Goal: Task Accomplishment & Management: Manage account settings

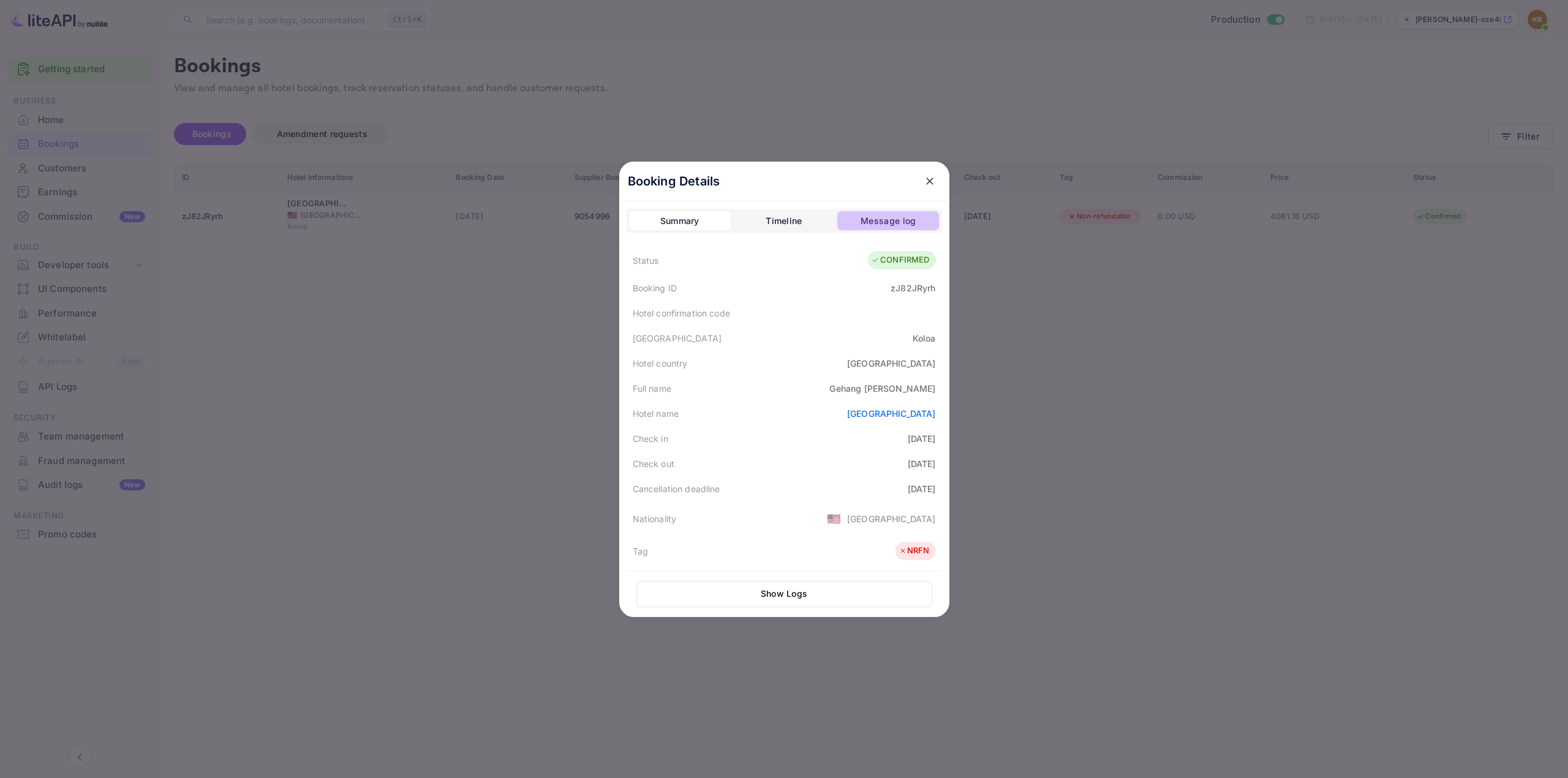
click at [840, 218] on button "Message log" at bounding box center [888, 221] width 102 height 20
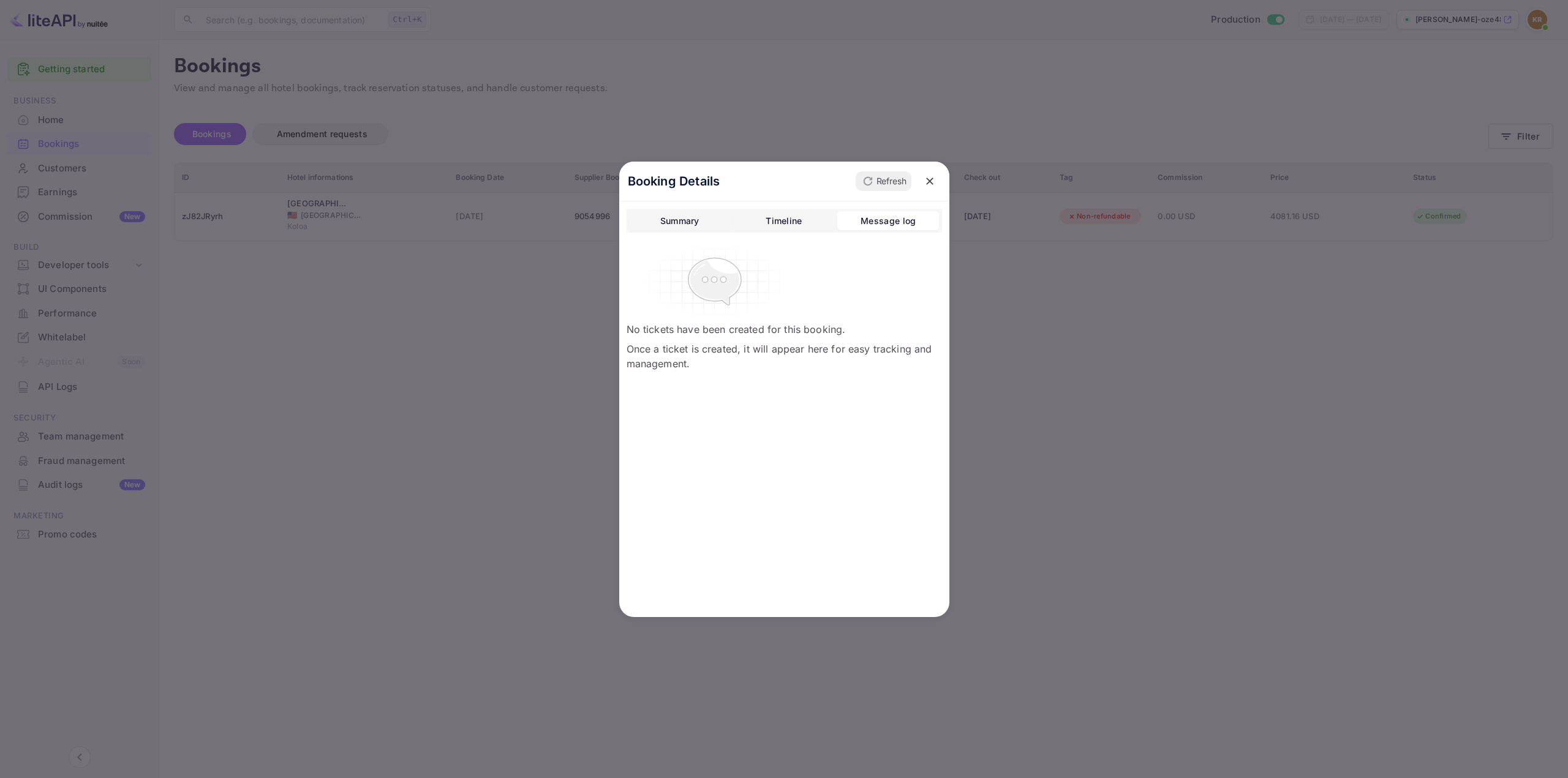
click at [796, 216] on div "Timeline" at bounding box center [784, 221] width 36 height 15
click at [675, 220] on div "Summary" at bounding box center [680, 221] width 39 height 15
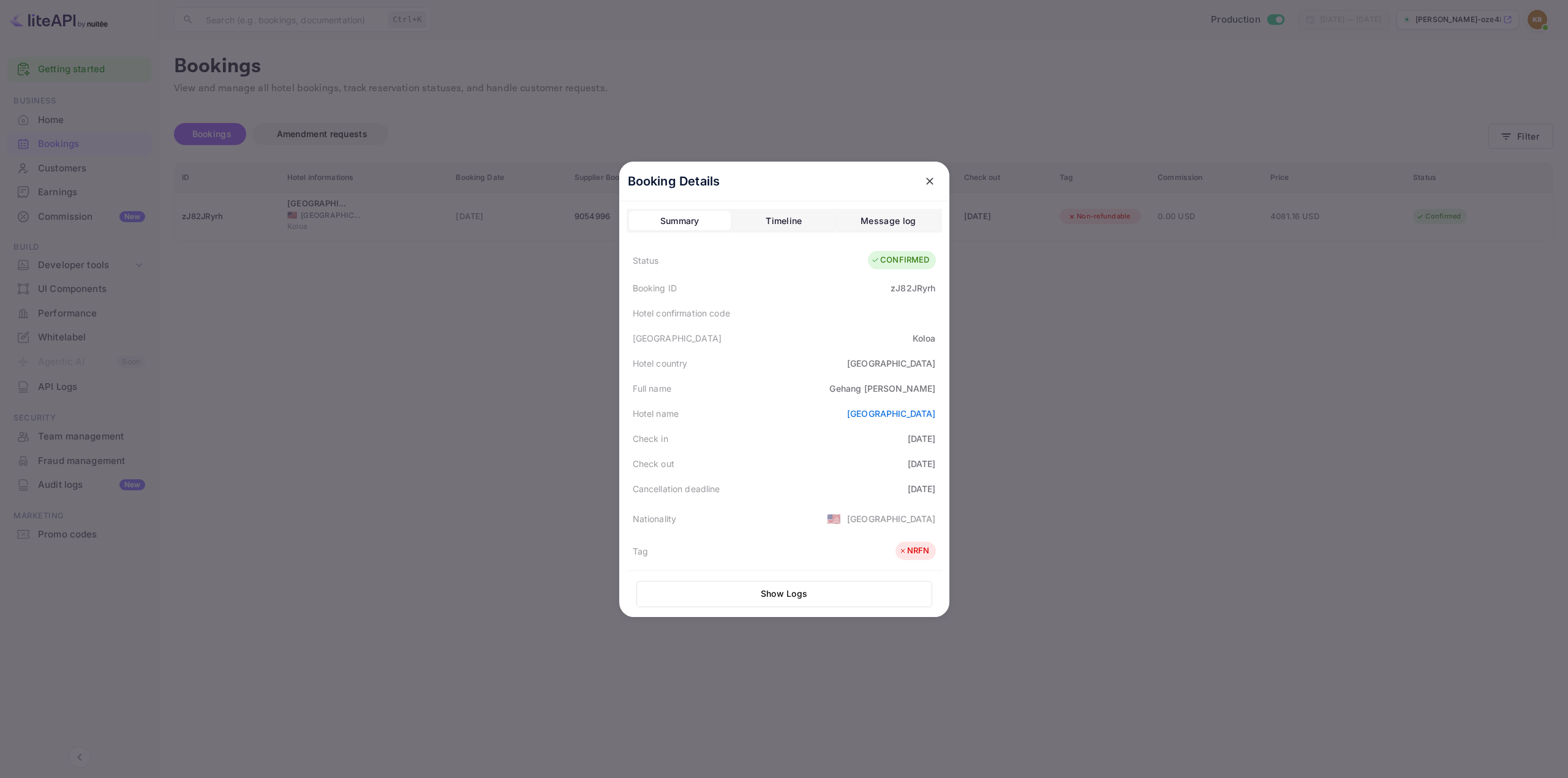
click at [785, 388] on div "Full name [PERSON_NAME]" at bounding box center [784, 389] width 316 height 25
click at [919, 181] on button "close" at bounding box center [930, 181] width 22 height 22
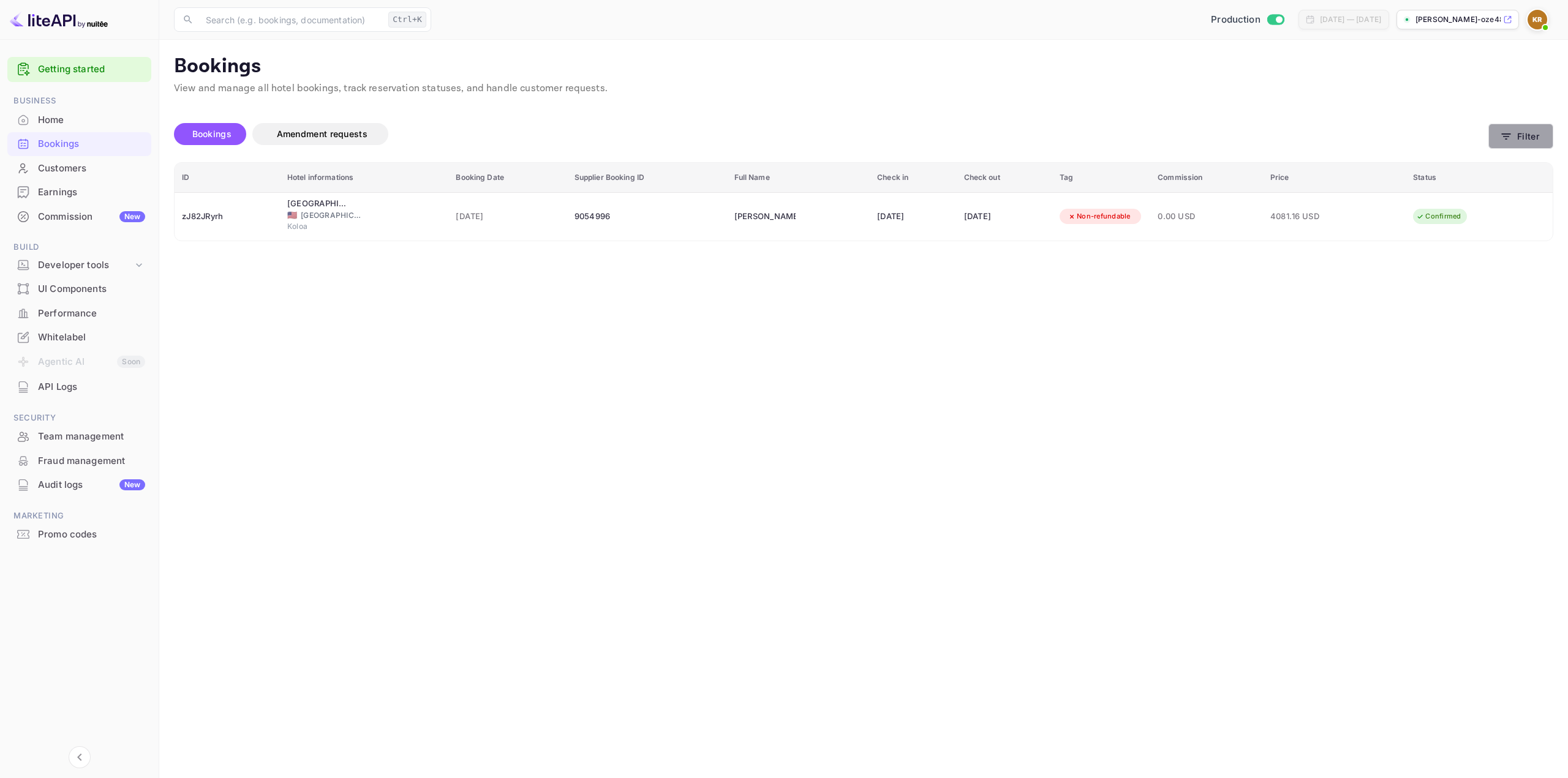
click at [1508, 136] on icon "button" at bounding box center [1506, 136] width 9 height 6
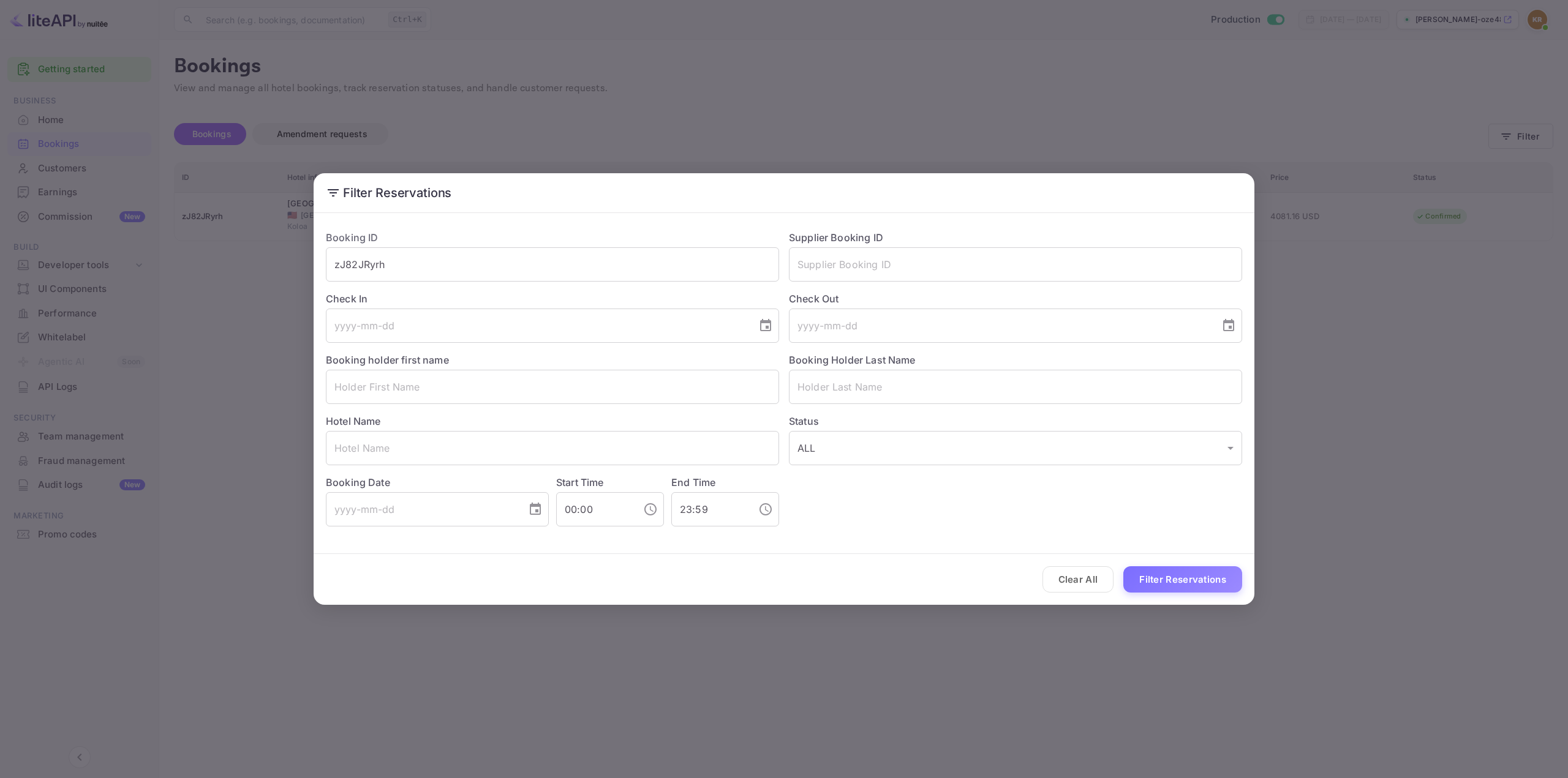
click at [1484, 362] on div "Filter Reservations Booking ID zJ82JRyrh ​ Supplier Booking ID ​ Check In ​ Che…" at bounding box center [784, 389] width 1568 height 778
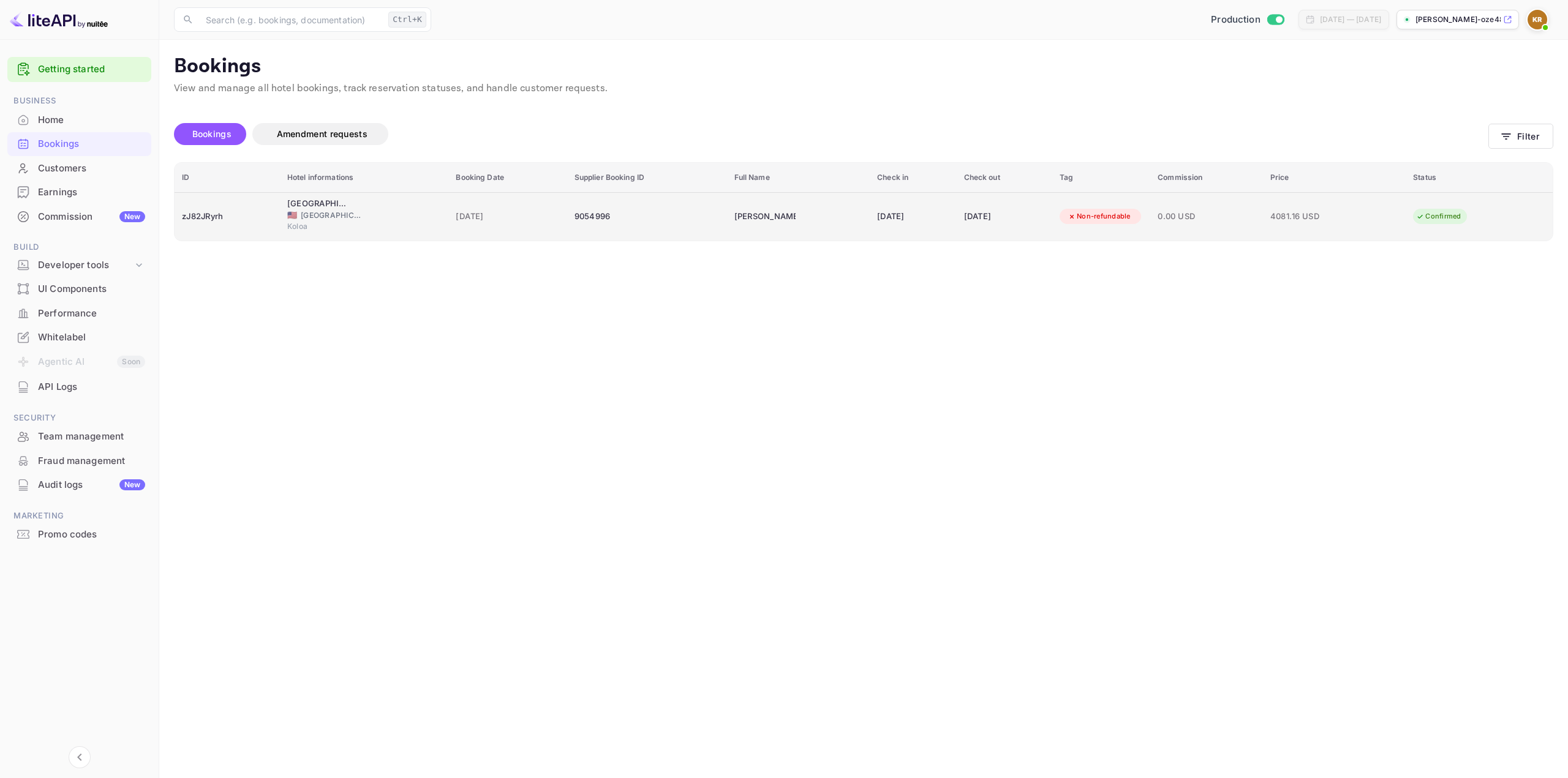
click at [1255, 208] on div "0.00 USD" at bounding box center [1207, 217] width 98 height 20
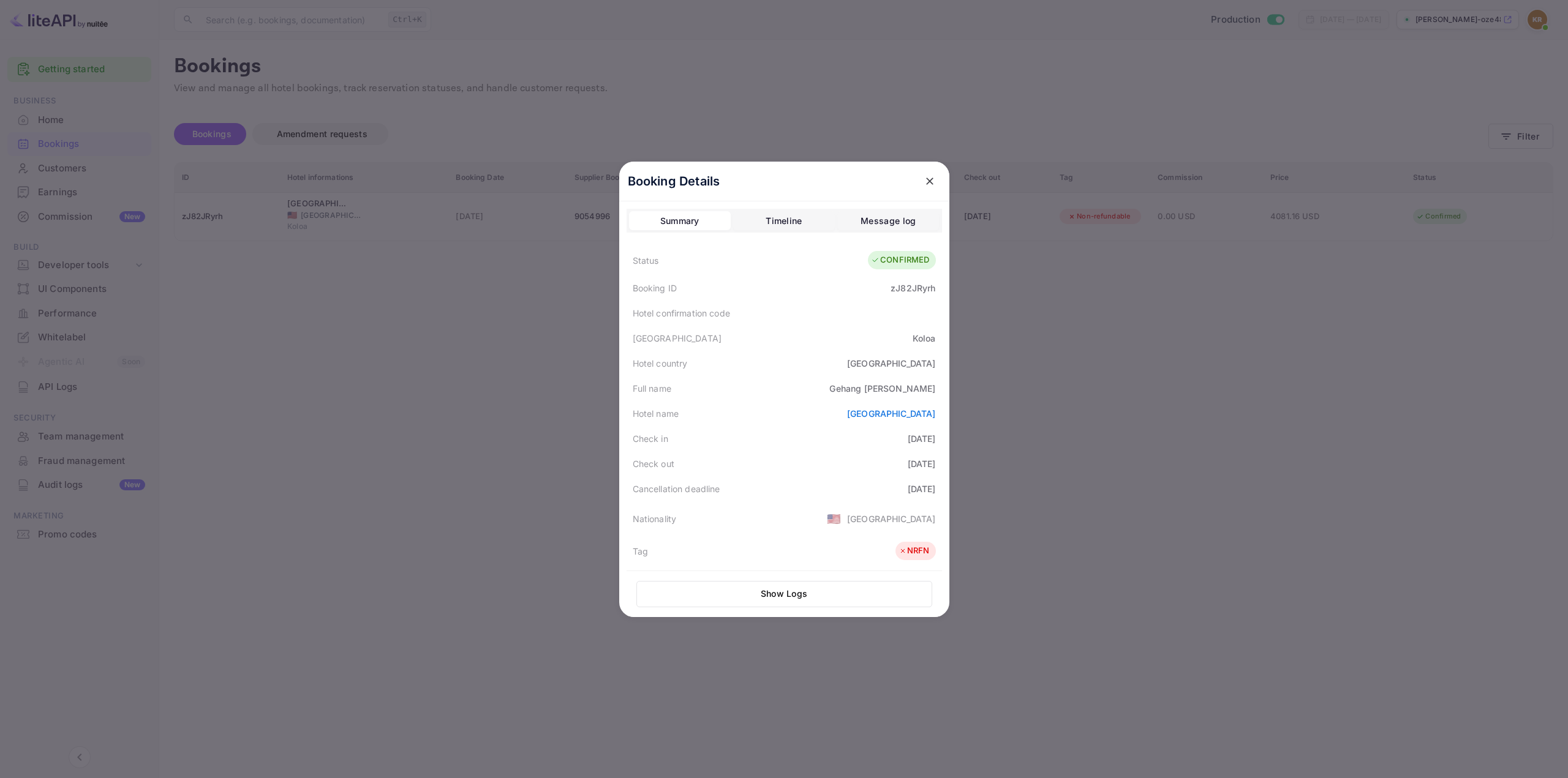
click at [1217, 224] on div at bounding box center [784, 389] width 1568 height 778
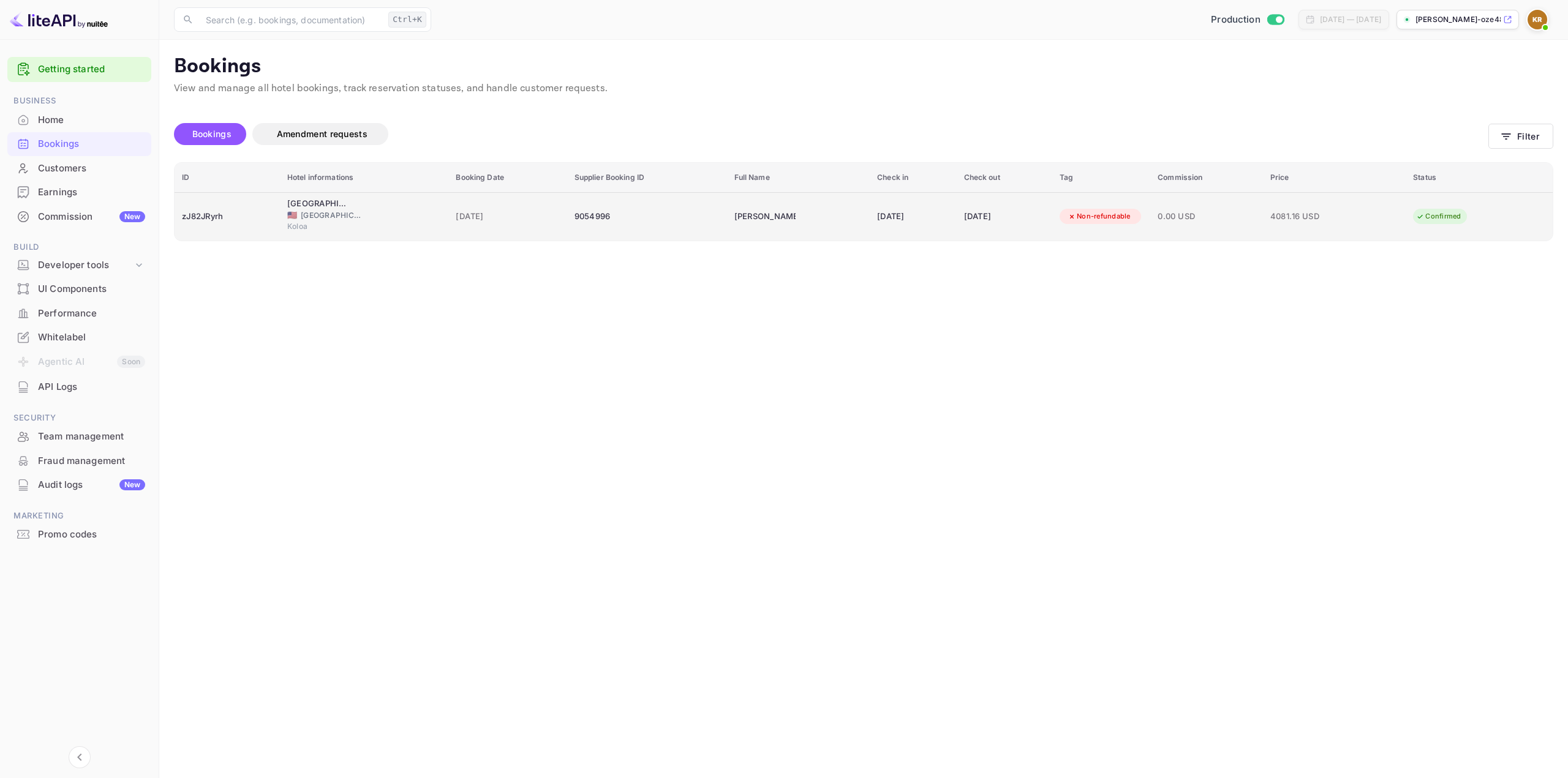
click at [1198, 215] on span "0.00 USD" at bounding box center [1207, 216] width 98 height 13
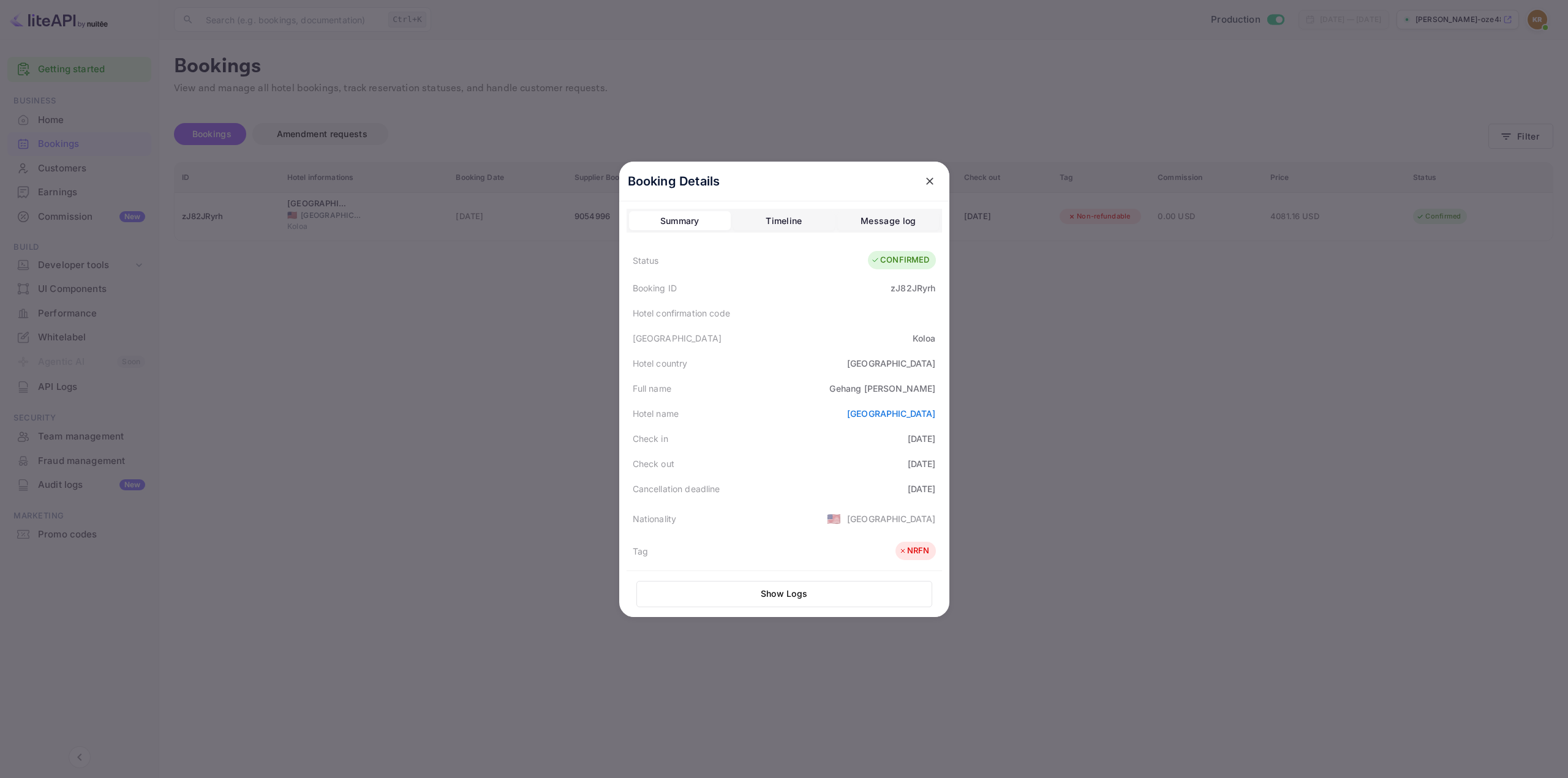
click at [1532, 43] on div at bounding box center [784, 389] width 1568 height 778
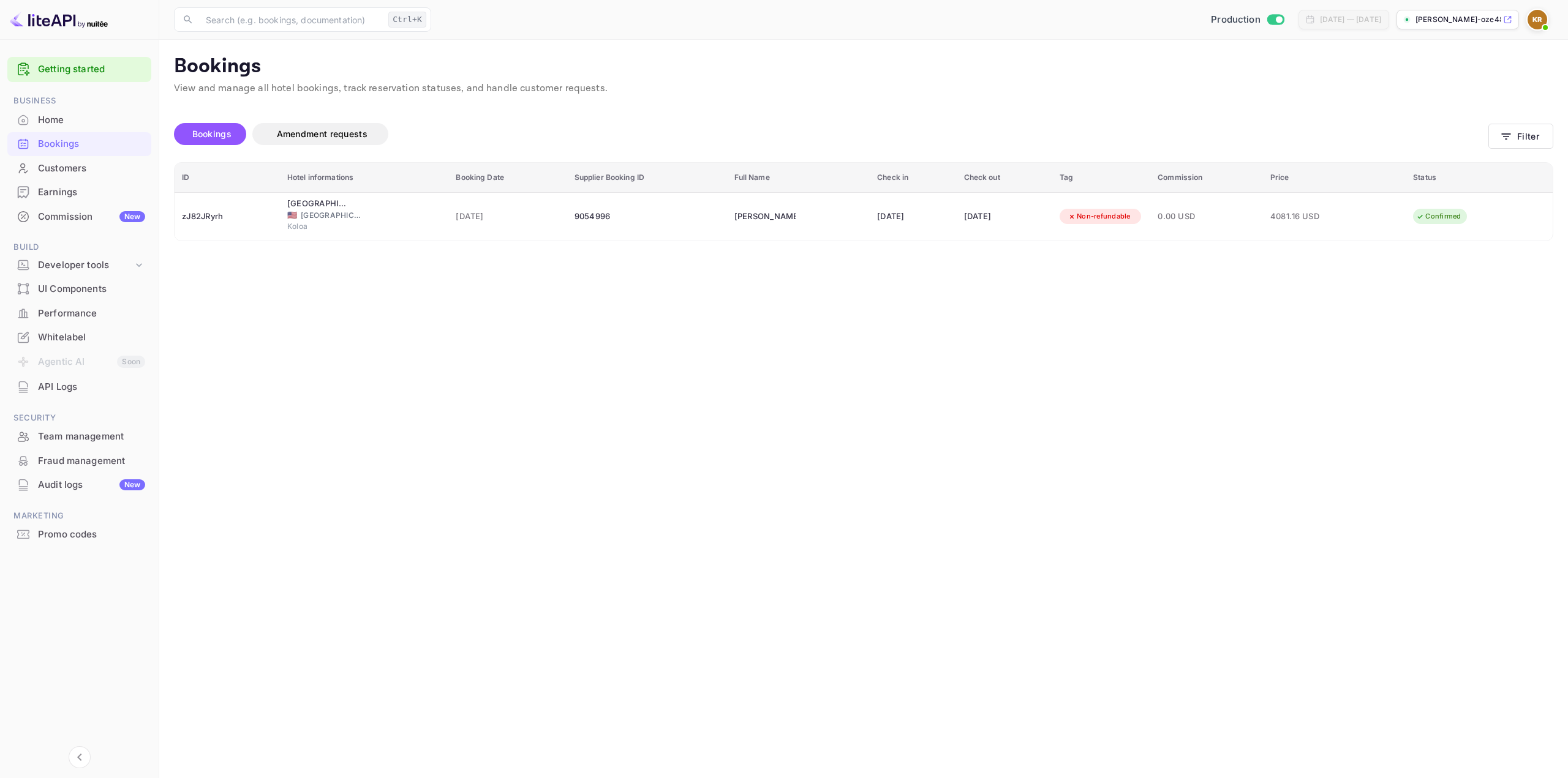
click at [1539, 17] on img at bounding box center [1537, 20] width 20 height 20
click at [1439, 159] on div "Sign out" at bounding box center [1462, 166] width 170 height 27
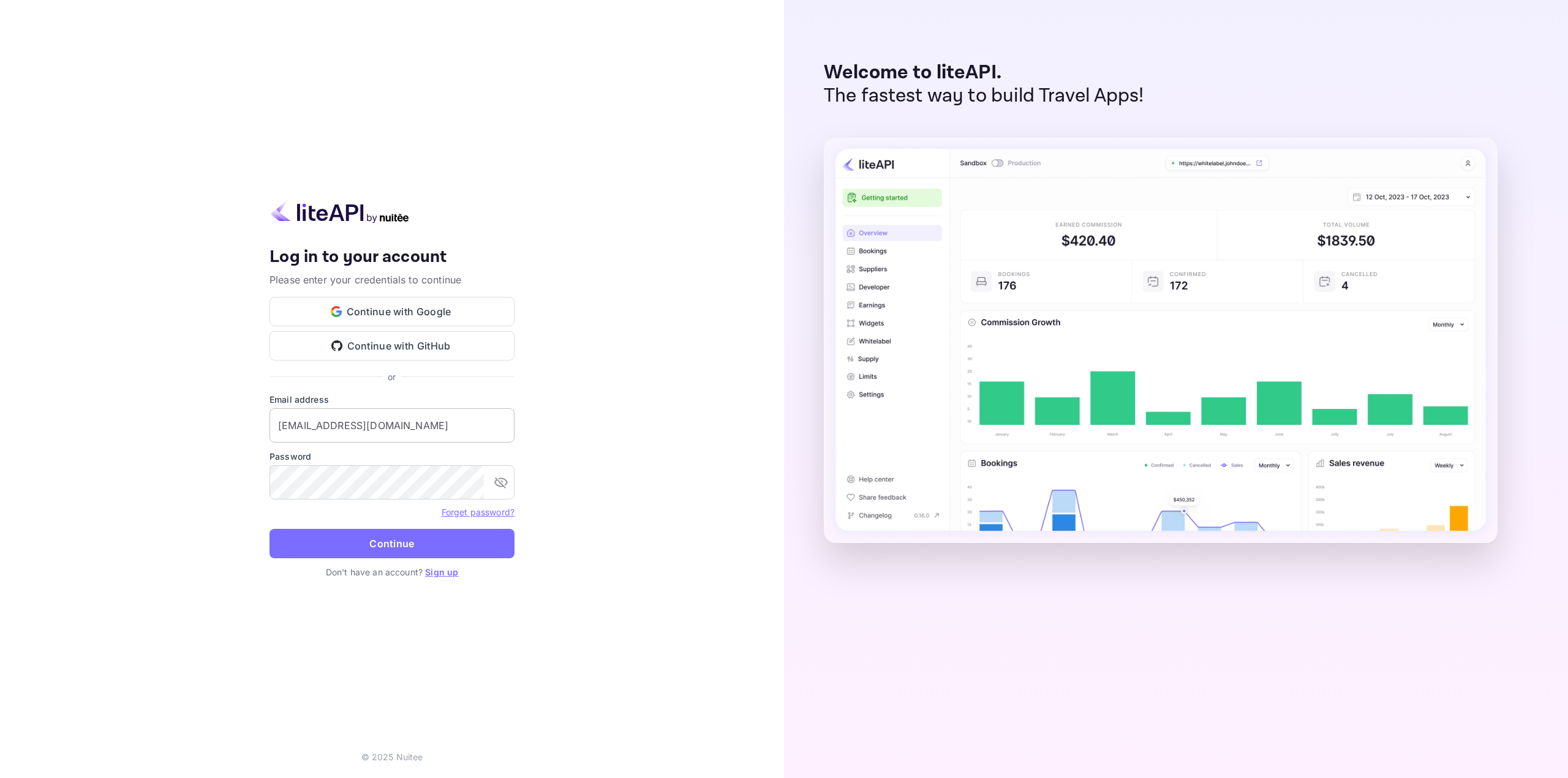
click at [430, 418] on input "[EMAIL_ADDRESS][DOMAIN_NAME]" at bounding box center [392, 425] width 245 height 34
type input "[EMAIL_ADDRESS][DOMAIN_NAME]"
click at [370, 550] on button "Continue" at bounding box center [392, 544] width 245 height 29
